Goal: Task Accomplishment & Management: Manage account settings

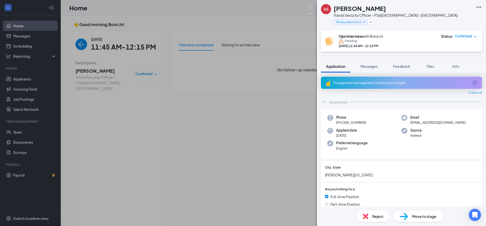
scroll to position [2, 0]
click at [364, 216] on img at bounding box center [366, 217] width 6 height 6
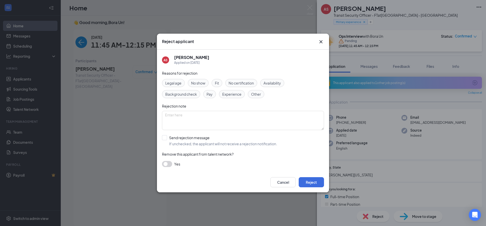
click at [217, 83] on span "Fit" at bounding box center [217, 83] width 4 height 6
click at [214, 117] on textarea at bounding box center [243, 120] width 162 height 19
type textarea "Language barrier. Not enough experience."
click at [164, 138] on input "Send rejection message If unchecked, the applicant will not receive a rejection…" at bounding box center [219, 140] width 115 height 11
checkbox input "true"
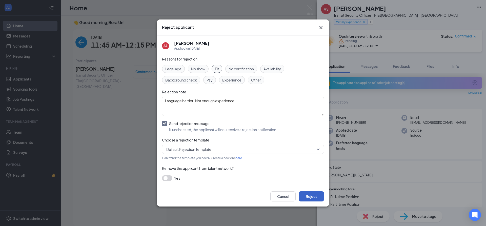
click at [308, 195] on button "Reject" at bounding box center [311, 196] width 25 height 10
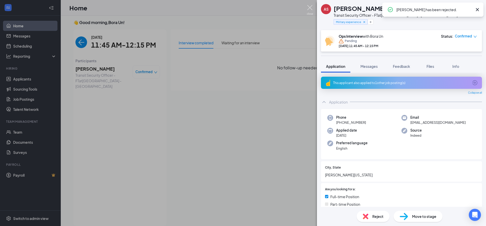
click at [312, 7] on img at bounding box center [310, 10] width 6 height 10
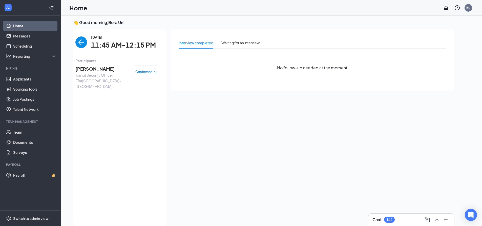
click at [80, 42] on img "back-button" at bounding box center [81, 42] width 12 height 12
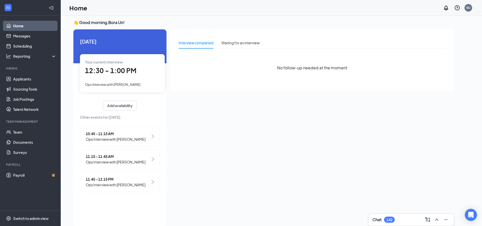
click at [109, 69] on span "12:30 - 1:00 PM" at bounding box center [110, 70] width 51 height 8
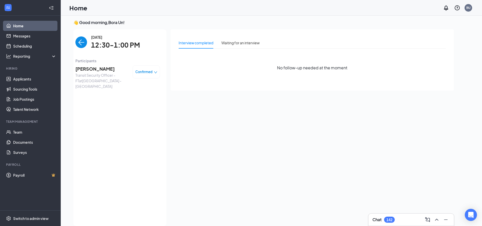
click at [84, 69] on span "[PERSON_NAME]" at bounding box center [101, 68] width 53 height 7
